Goal: Task Accomplishment & Management: Manage account settings

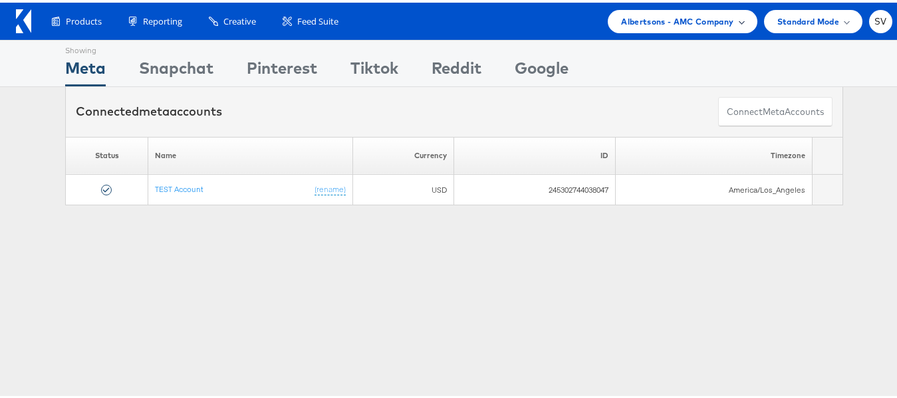
click at [660, 23] on span "Albertsons - AMC Company" at bounding box center [677, 19] width 112 height 14
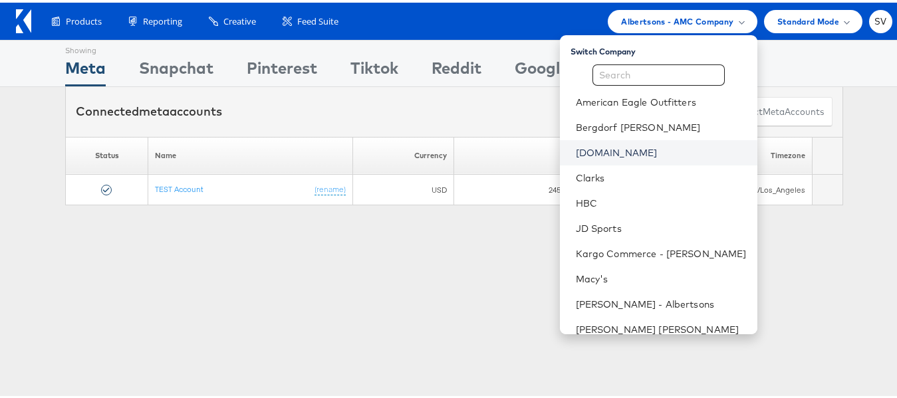
click at [622, 148] on link "[DOMAIN_NAME]" at bounding box center [661, 150] width 171 height 13
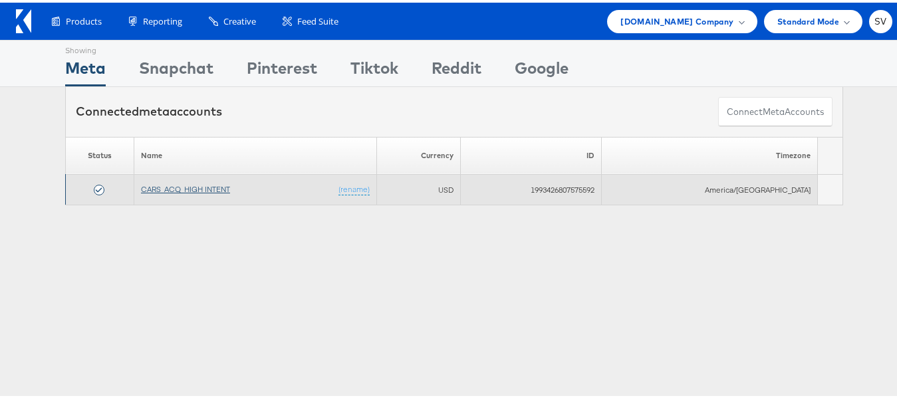
click at [191, 189] on link "CARS_ACQ_HIGH INTENT" at bounding box center [185, 186] width 89 height 10
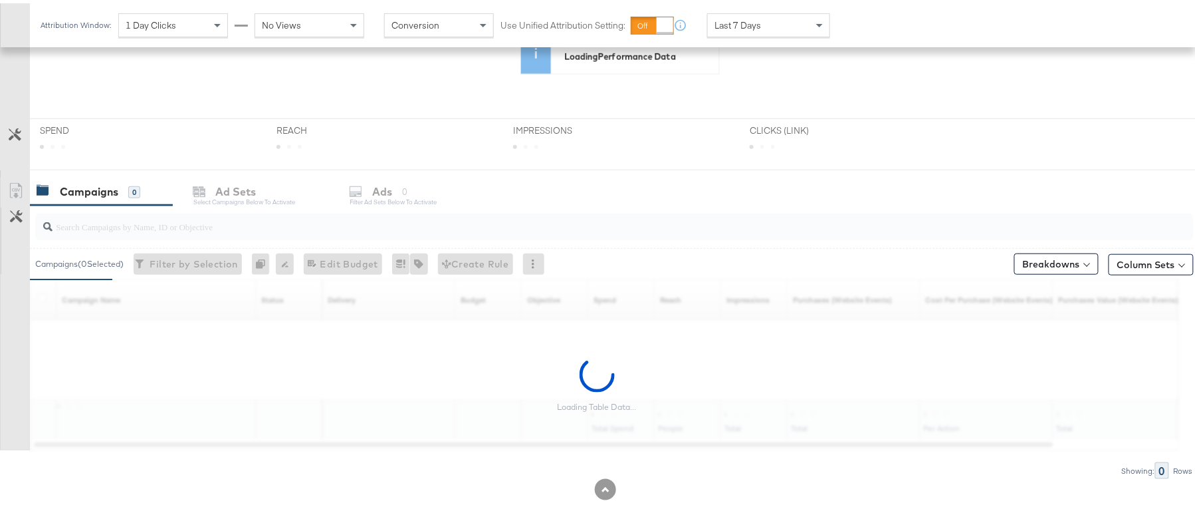
scroll to position [326, 0]
